Goal: Transaction & Acquisition: Purchase product/service

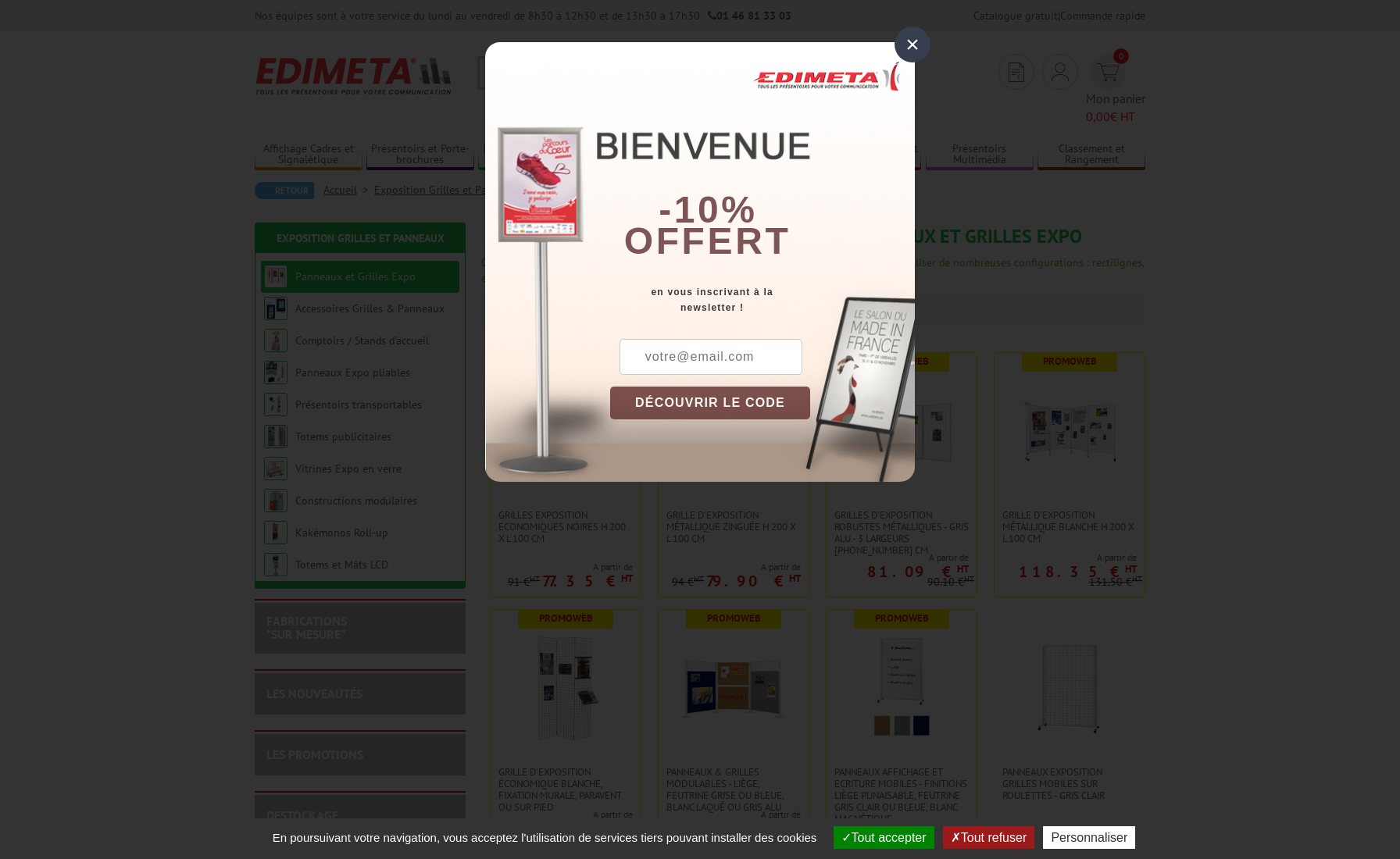
click at [914, 40] on div "×" at bounding box center [912, 44] width 36 height 36
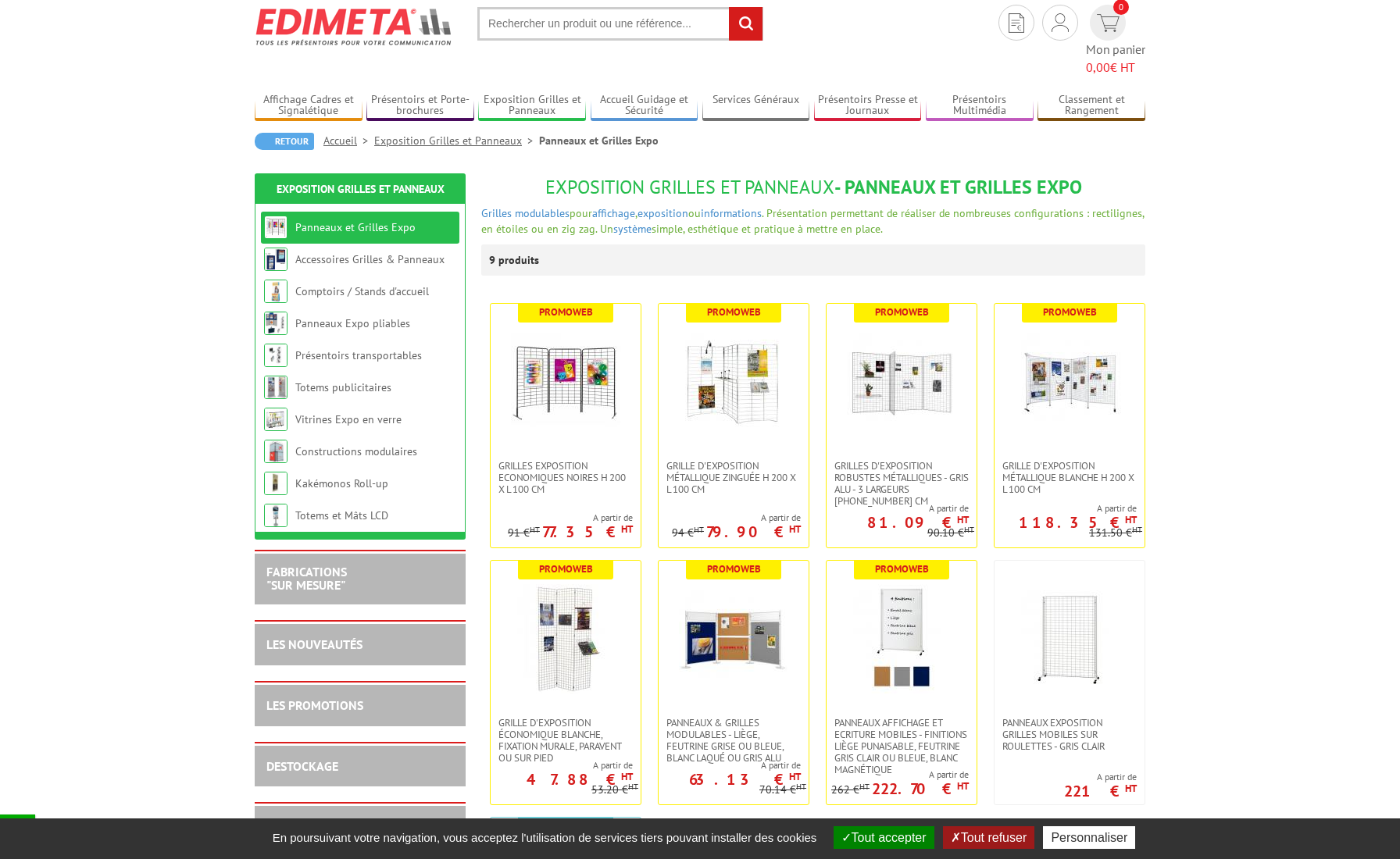
scroll to position [45, 0]
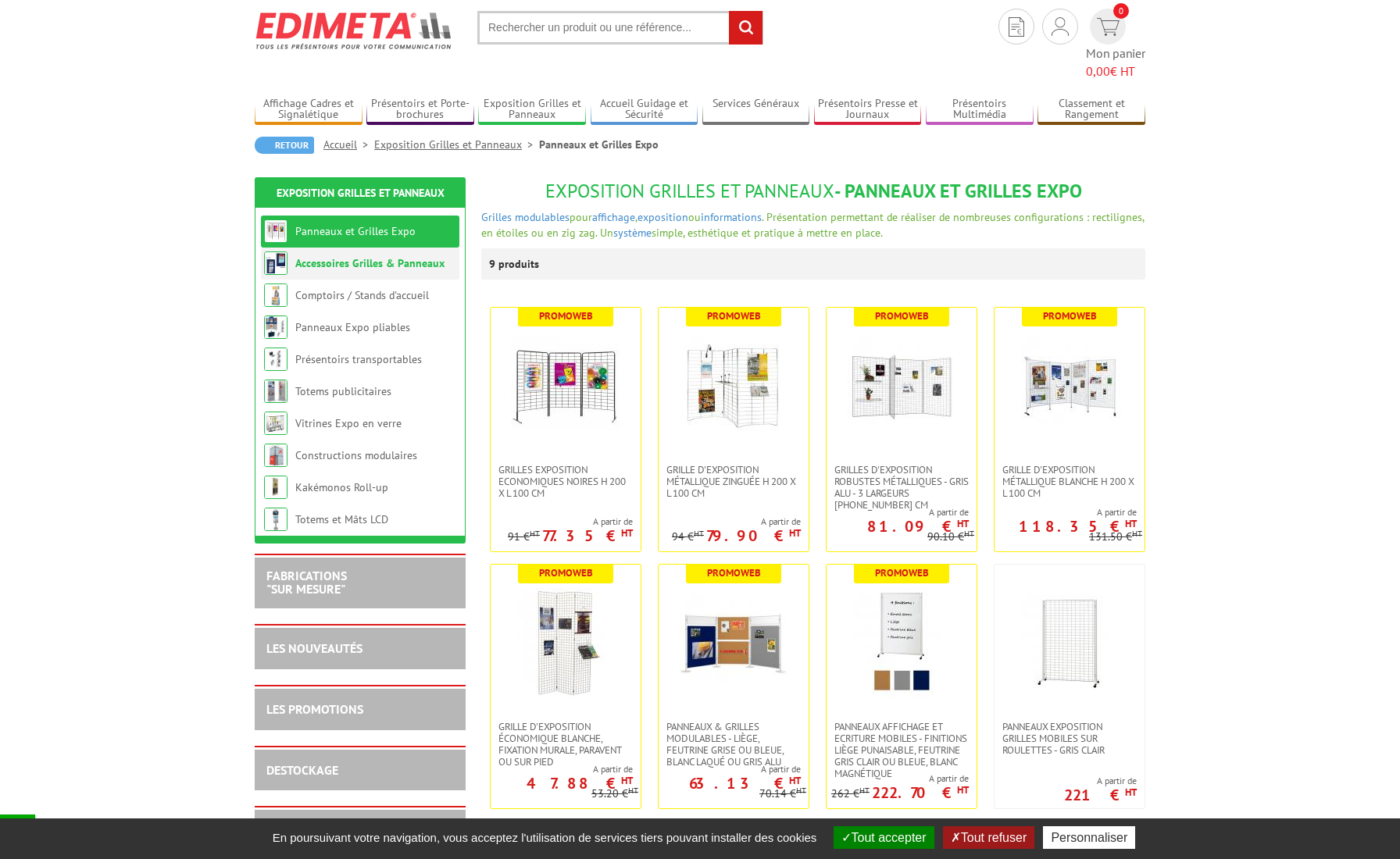
click at [319, 256] on link "Accessoires Grilles & Panneaux" at bounding box center [369, 263] width 149 height 14
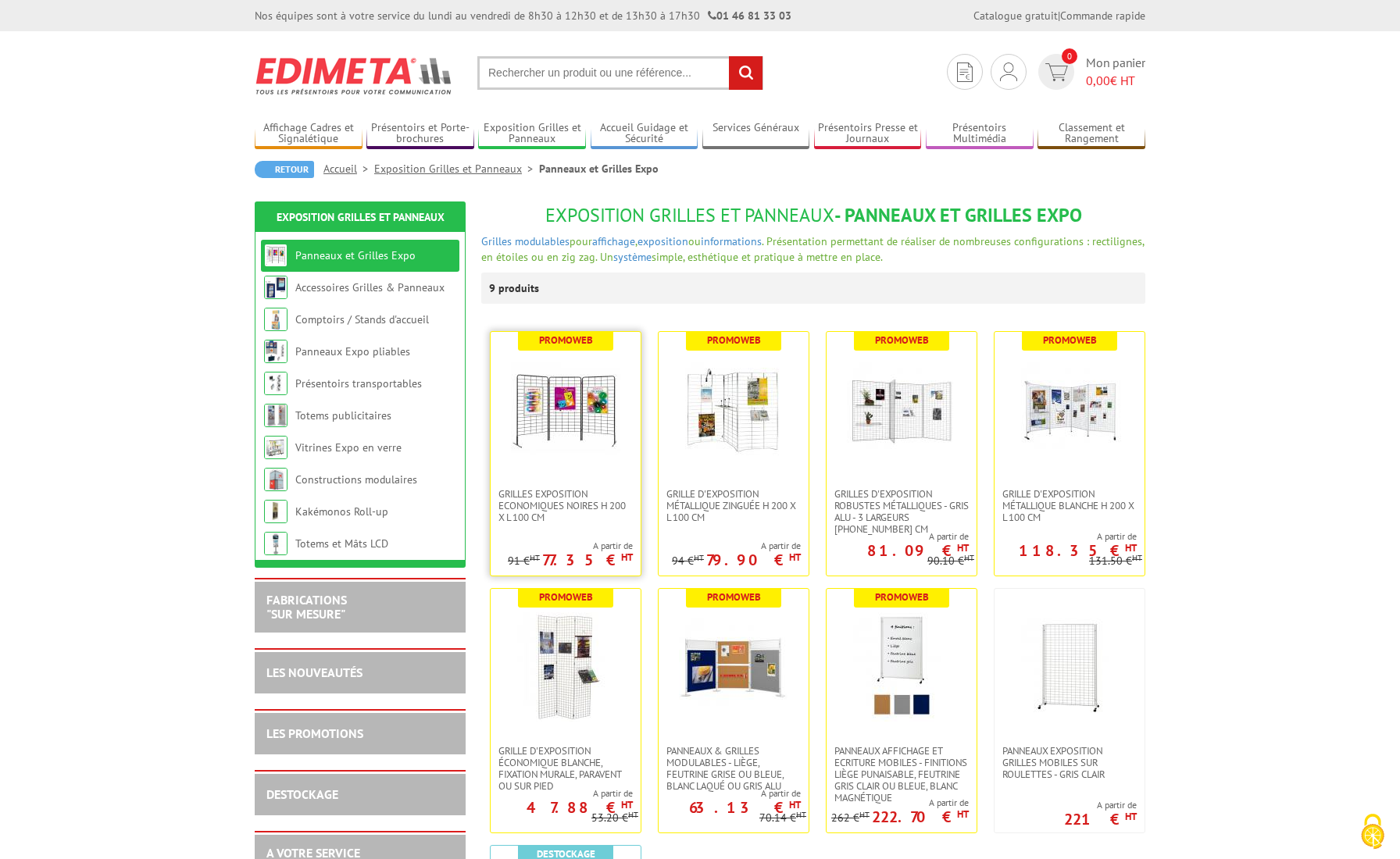
click at [568, 399] on img at bounding box center [566, 410] width 109 height 109
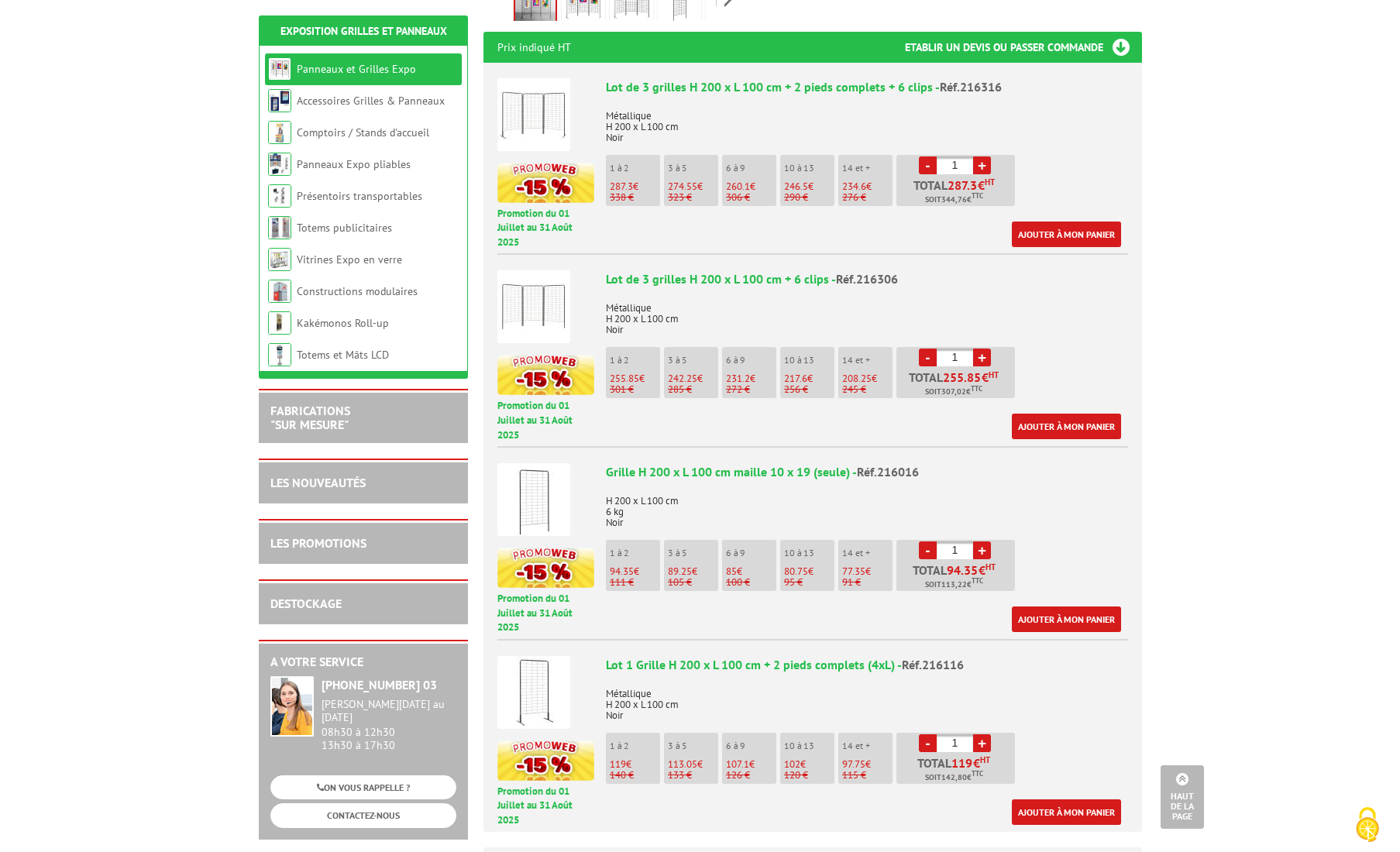
scroll to position [654, 0]
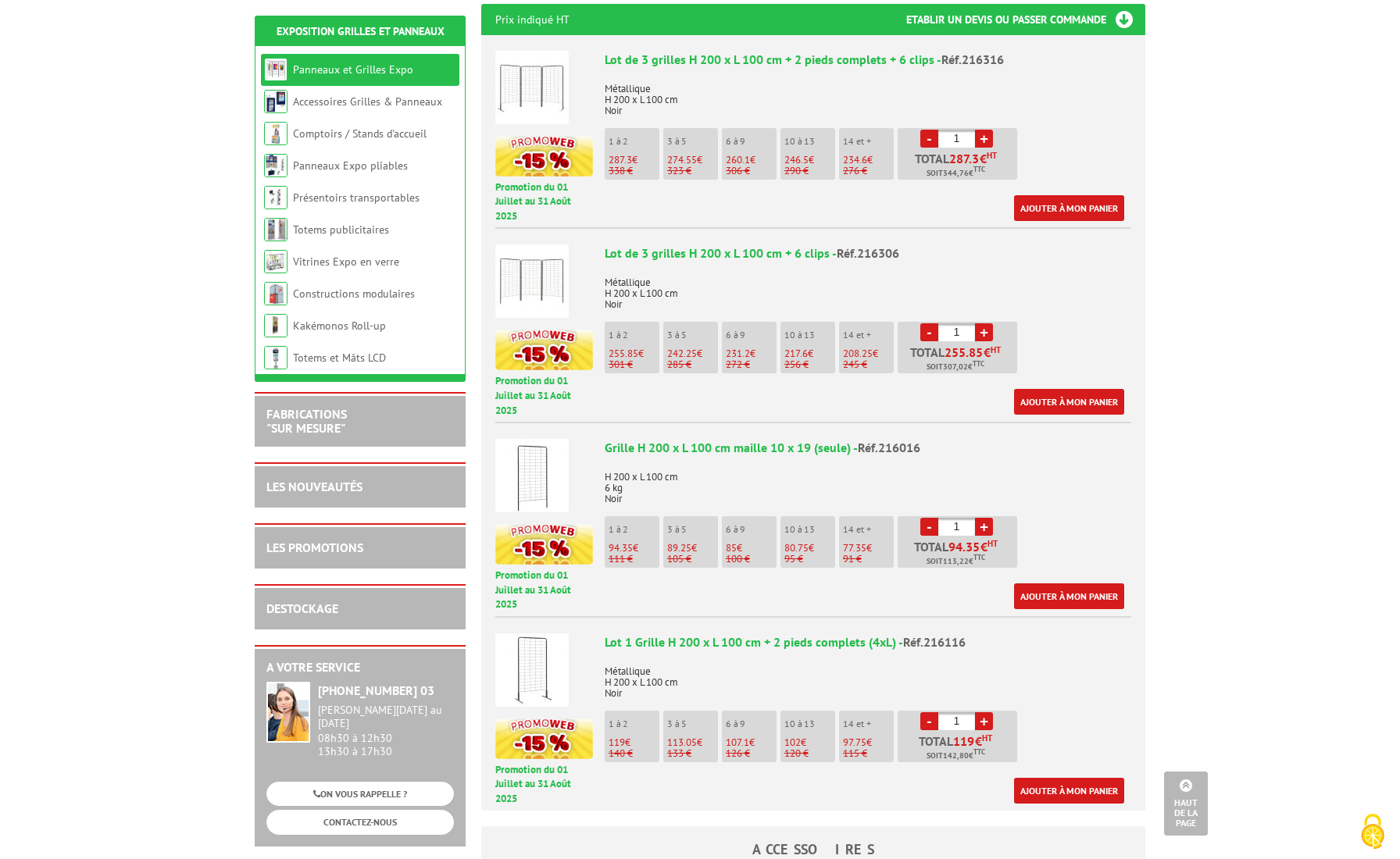
click at [524, 439] on img at bounding box center [531, 475] width 73 height 73
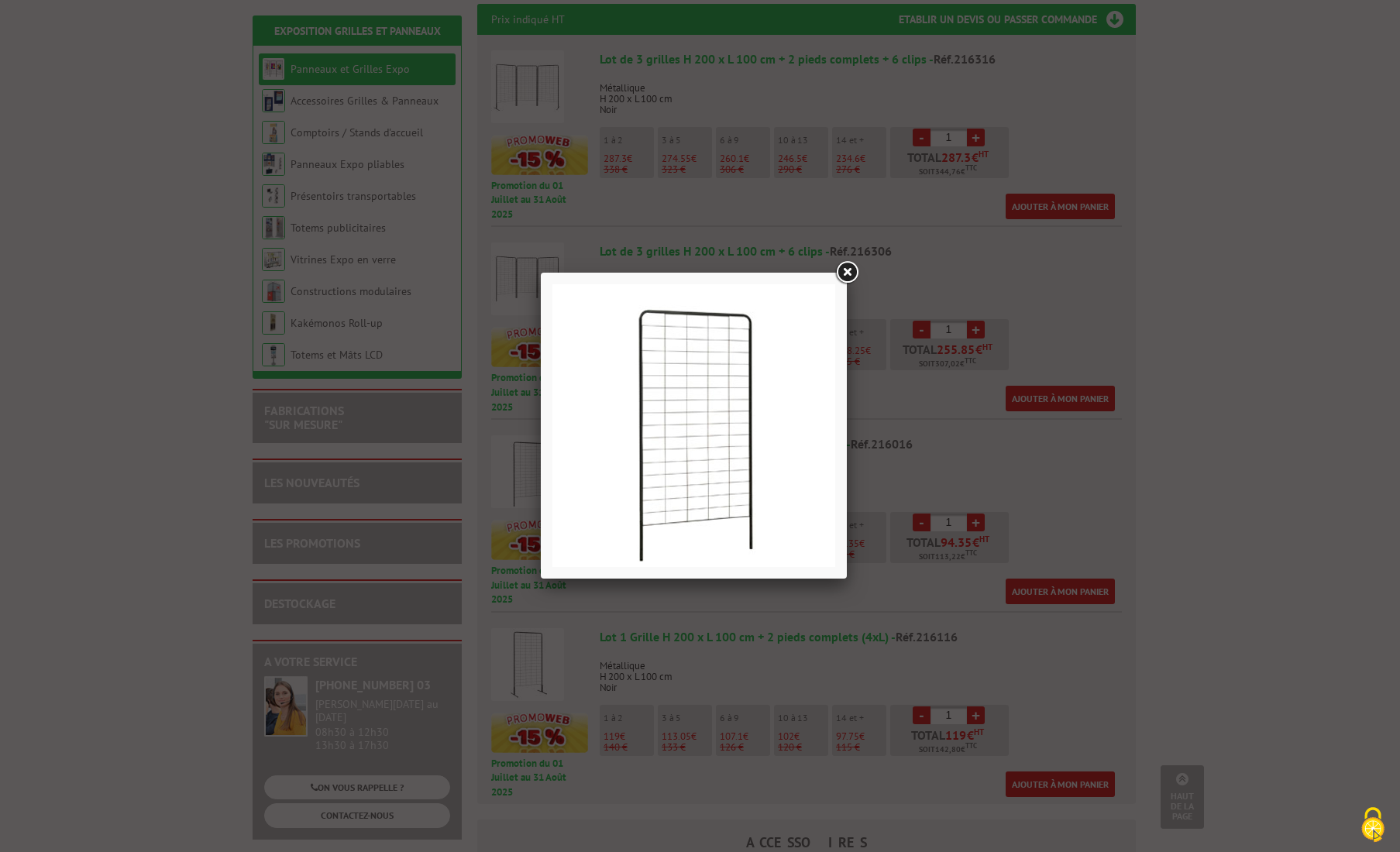
click at [850, 269] on link at bounding box center [847, 273] width 28 height 28
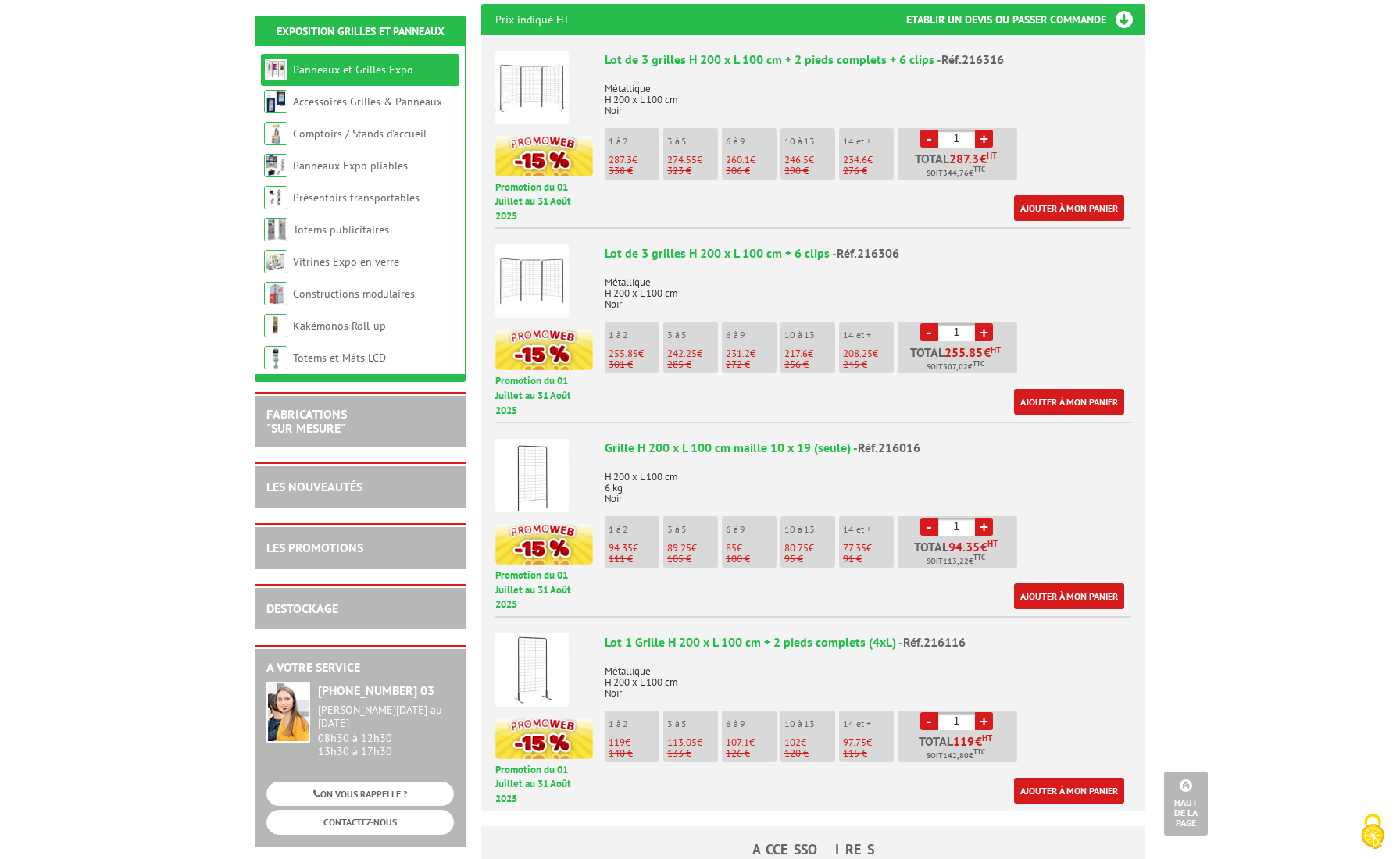
click at [533, 633] on img at bounding box center [531, 670] width 73 height 73
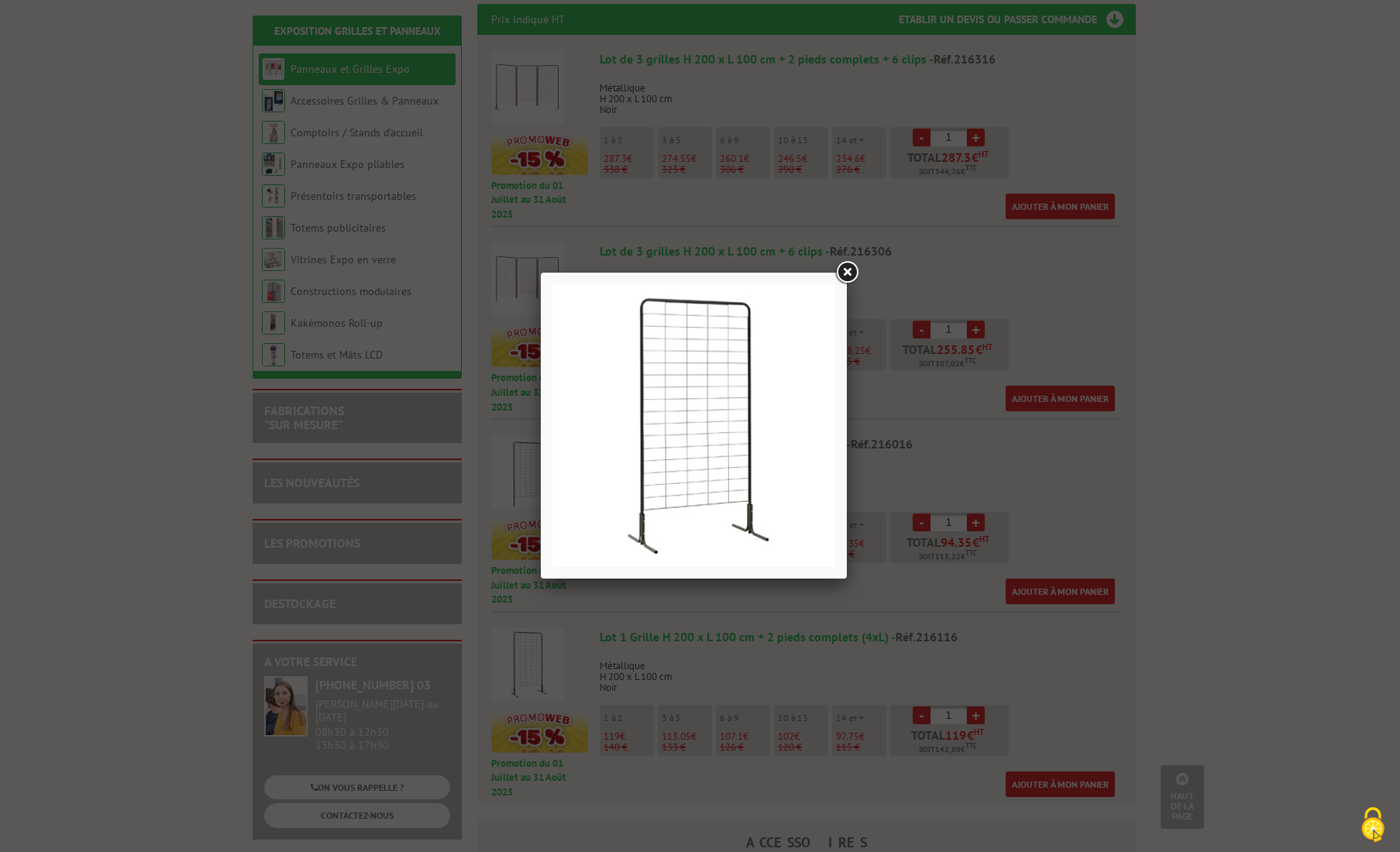
click at [850, 270] on link at bounding box center [847, 273] width 28 height 28
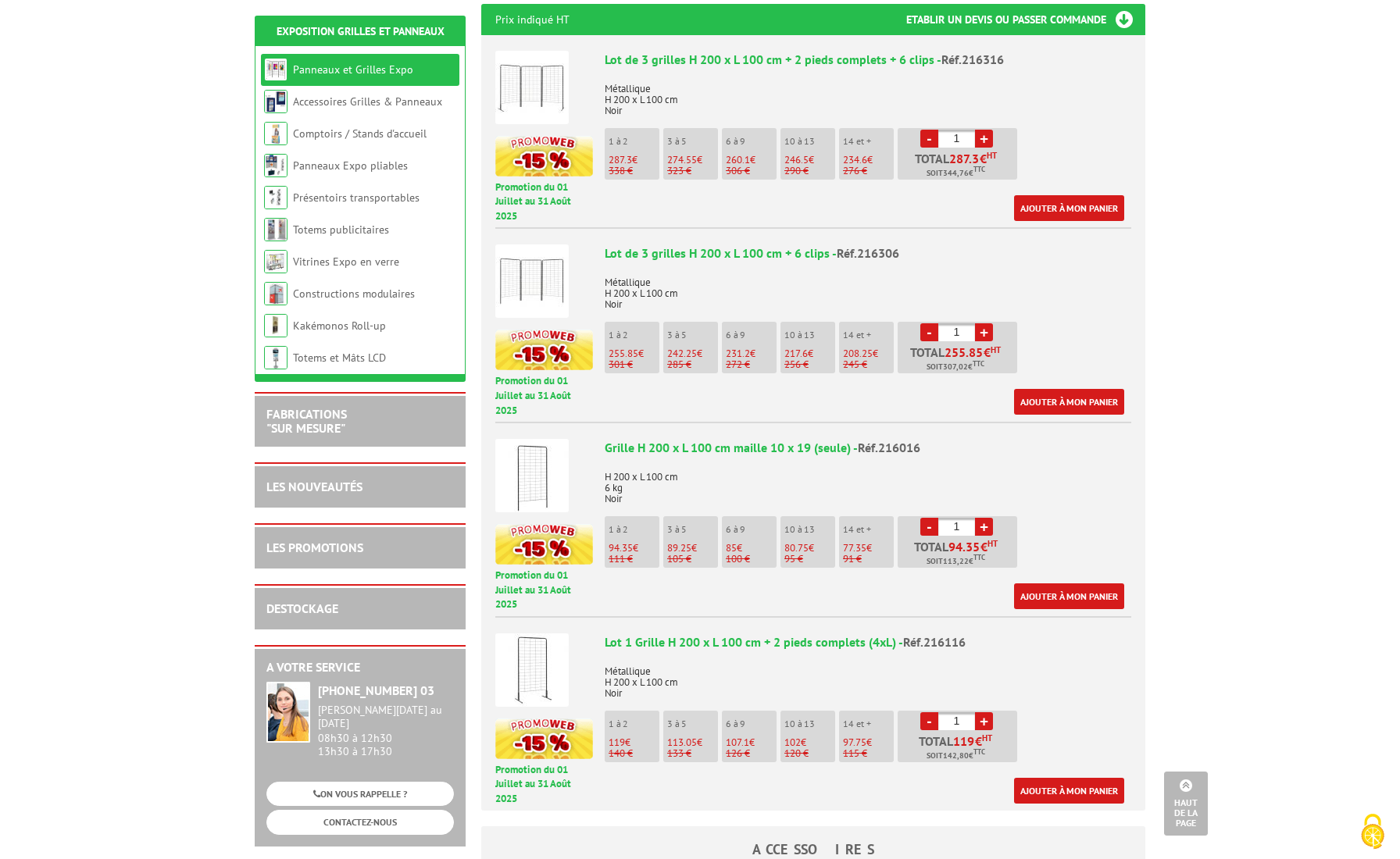
click at [798, 711] on li "10 à 13 102 € 120 €" at bounding box center [808, 737] width 55 height 52
click at [985, 713] on link "+" at bounding box center [984, 722] width 18 height 18
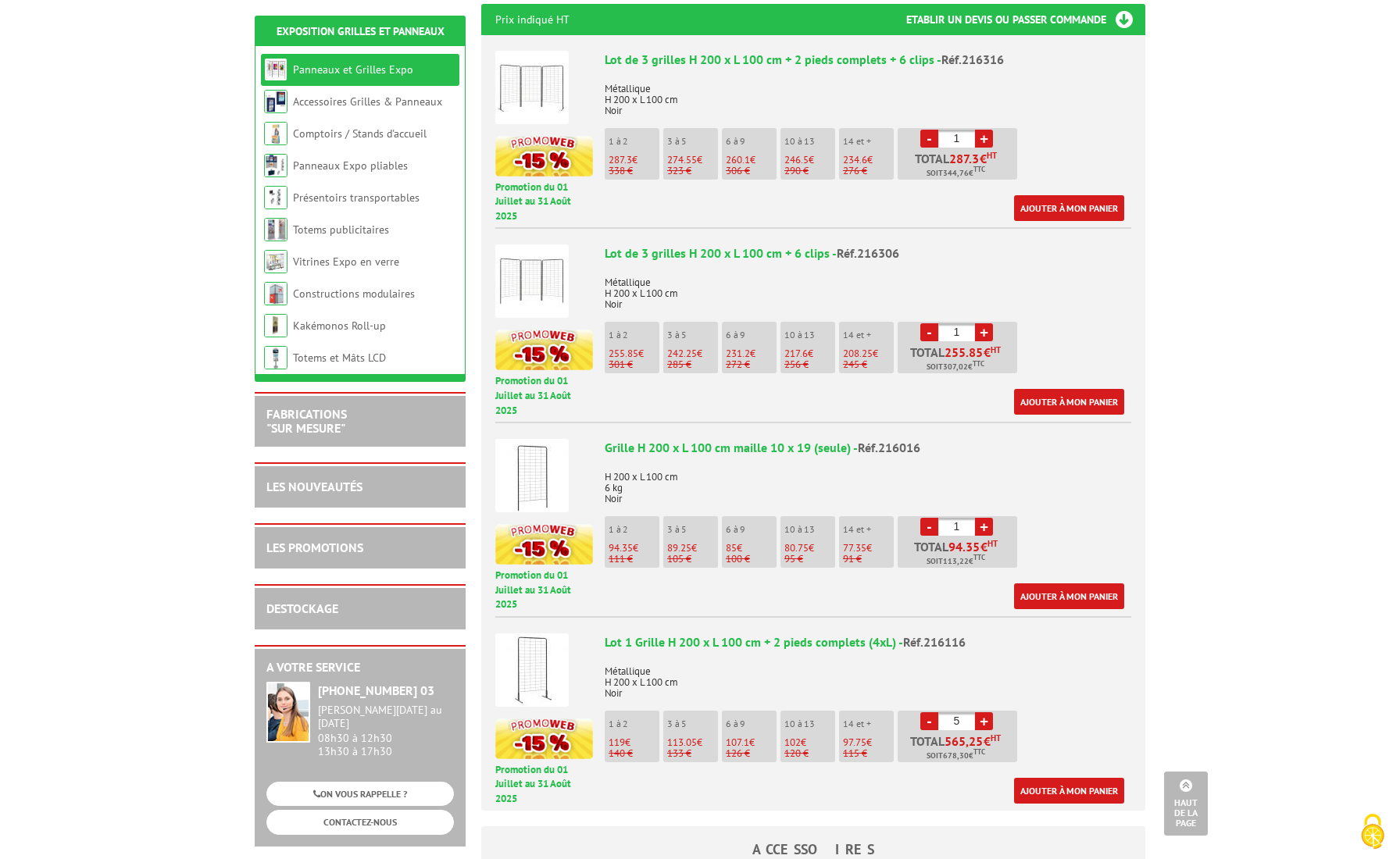
click at [985, 713] on link "+" at bounding box center [984, 722] width 18 height 18
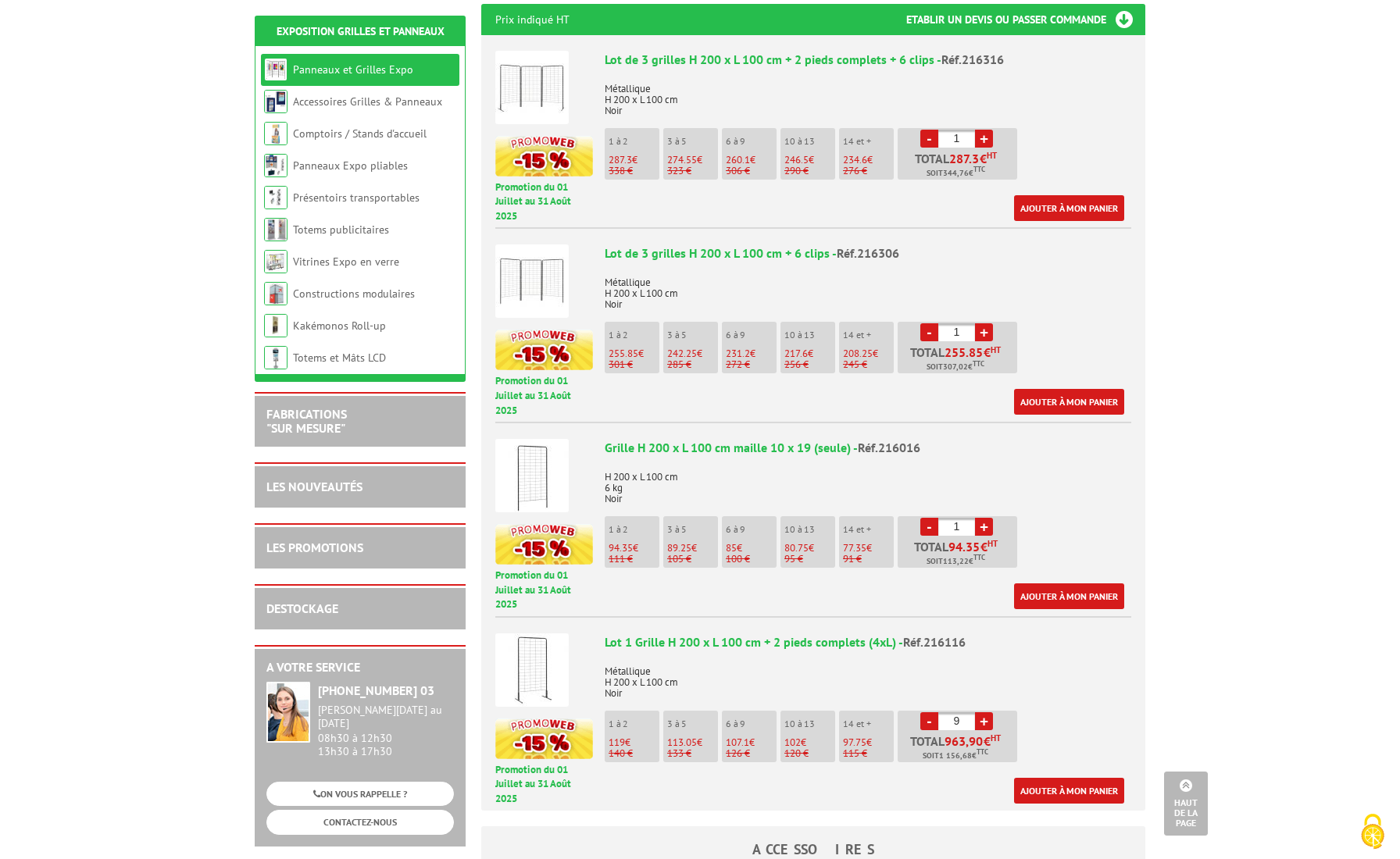
type input "10"
click at [1067, 778] on link "Ajouter à mon panier" at bounding box center [1069, 790] width 110 height 26
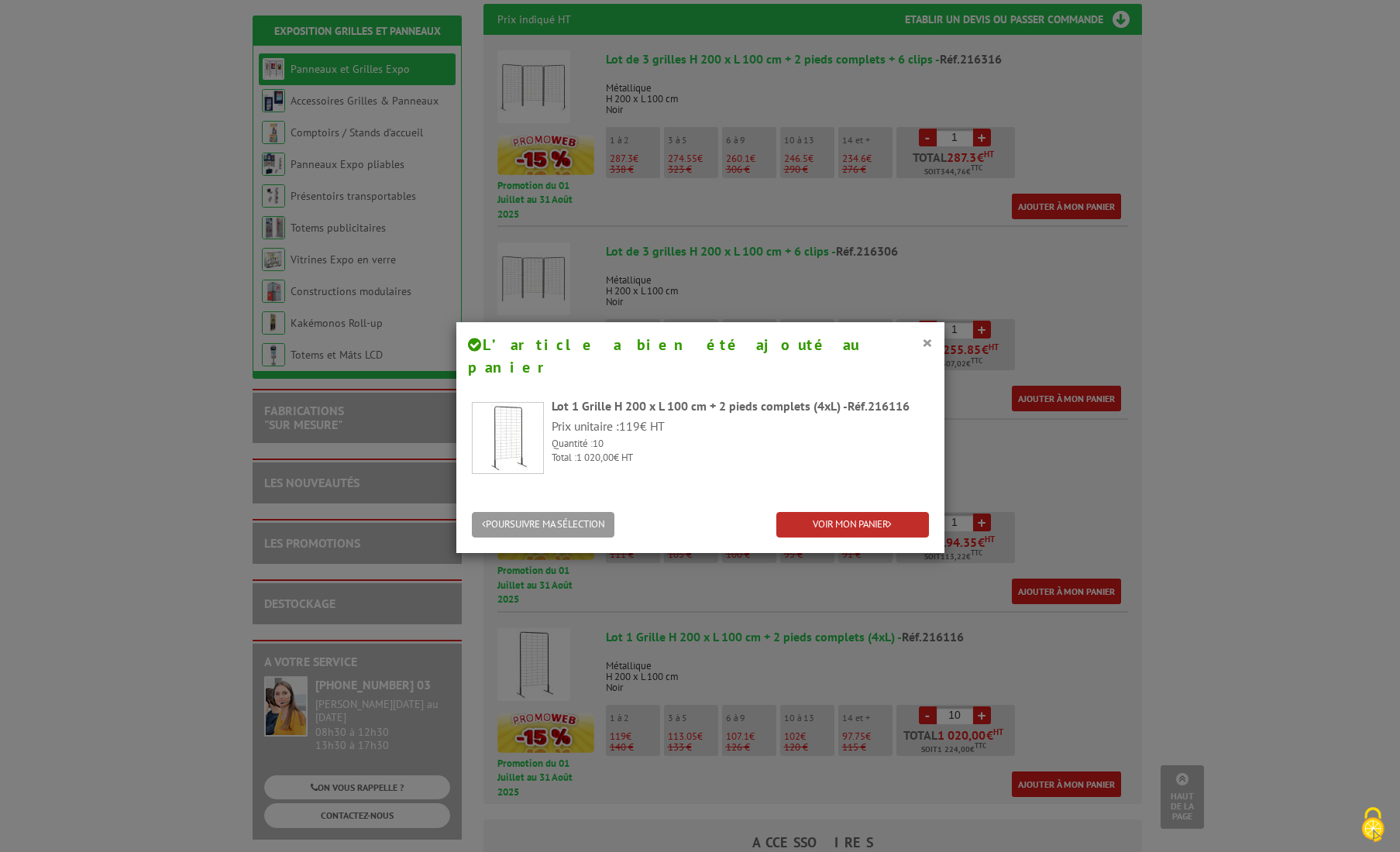
click at [819, 512] on link "VOIR MON PANIER" at bounding box center [853, 524] width 153 height 25
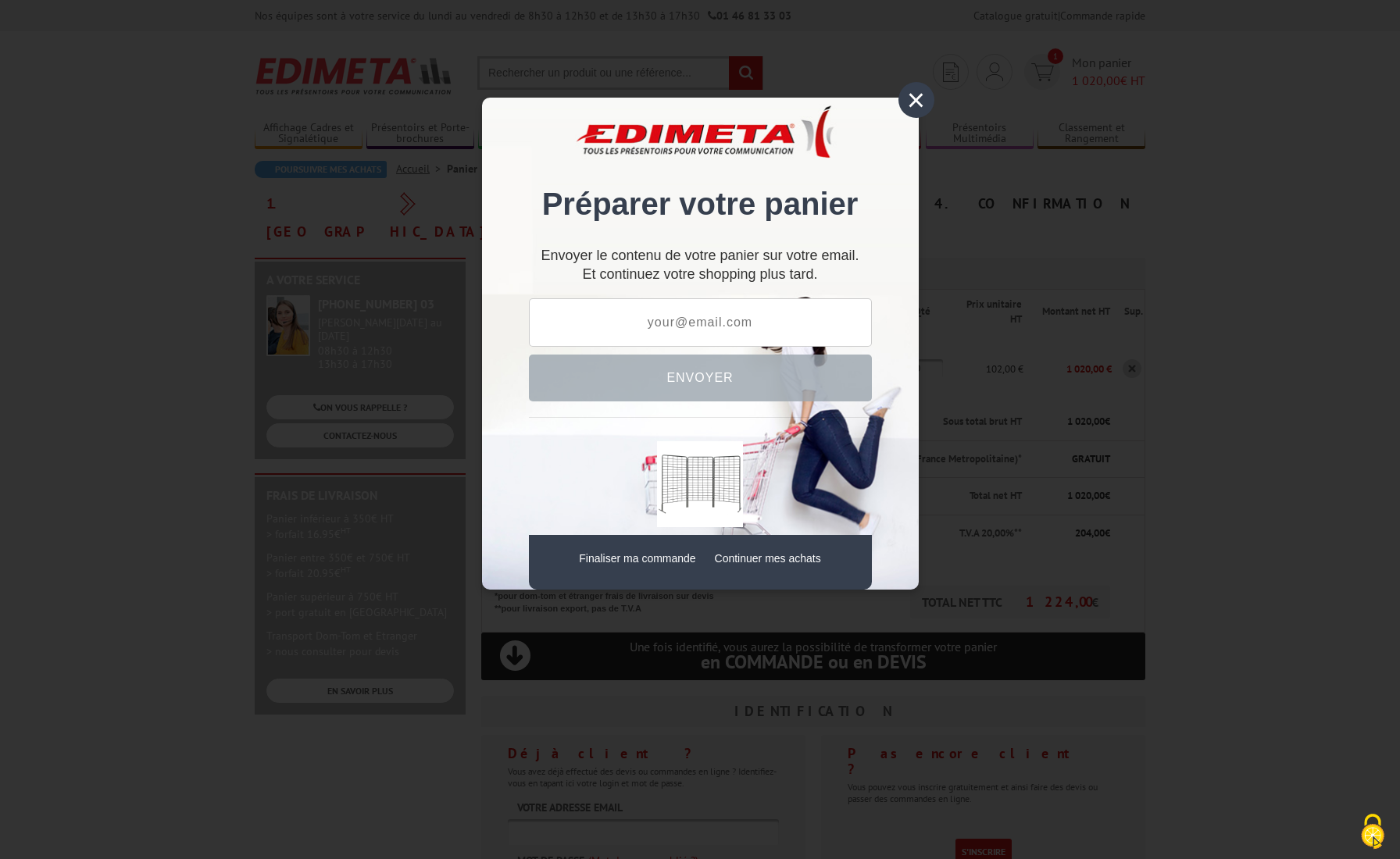
click at [915, 96] on div "×" at bounding box center [916, 100] width 36 height 36
